Goal: Task Accomplishment & Management: Use online tool/utility

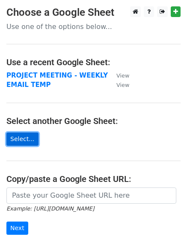
click at [20, 136] on link "Select..." at bounding box center [22, 139] width 32 height 13
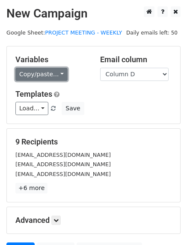
click at [51, 76] on link "Copy/paste..." at bounding box center [41, 74] width 52 height 13
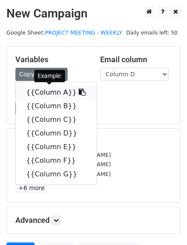
click at [50, 96] on link "{{Column A}}" at bounding box center [56, 93] width 81 height 14
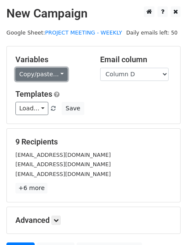
click at [57, 74] on link "Copy/paste..." at bounding box center [41, 74] width 52 height 13
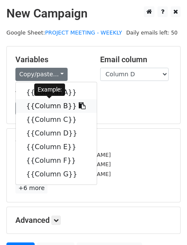
click at [54, 106] on link "{{Column B}}" at bounding box center [56, 106] width 81 height 14
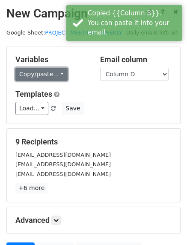
click at [54, 75] on link "Copy/paste..." at bounding box center [41, 74] width 52 height 13
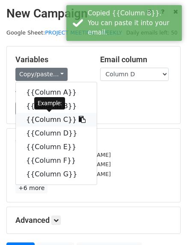
click at [50, 117] on link "{{Column C}}" at bounding box center [56, 120] width 81 height 14
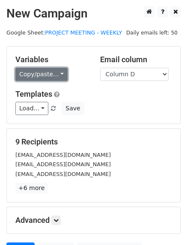
click at [55, 72] on link "Copy/paste..." at bounding box center [41, 74] width 52 height 13
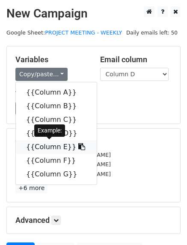
click at [35, 151] on link "{{Column E}}" at bounding box center [56, 147] width 81 height 14
